Goal: Transaction & Acquisition: Subscribe to service/newsletter

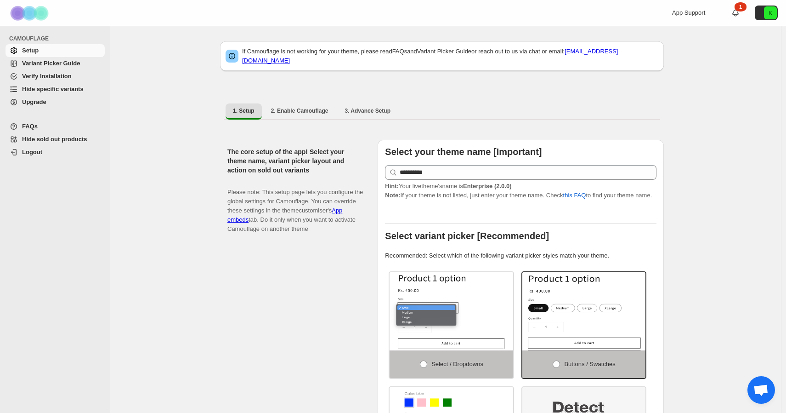
click at [23, 98] on span "Upgrade" at bounding box center [34, 101] width 24 height 7
click at [43, 104] on span "Upgrade" at bounding box center [34, 101] width 24 height 7
click at [24, 101] on span "Upgrade" at bounding box center [34, 101] width 24 height 7
click at [33, 102] on span "Upgrade" at bounding box center [34, 101] width 24 height 7
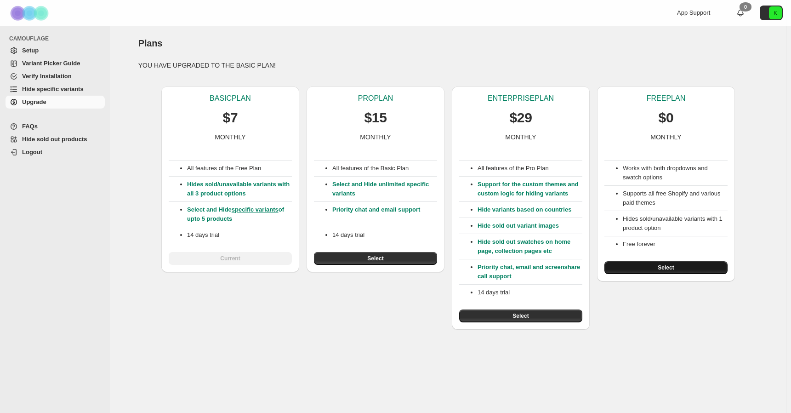
click at [666, 267] on span "Select" at bounding box center [666, 267] width 16 height 7
